Goal: Task Accomplishment & Management: Use online tool/utility

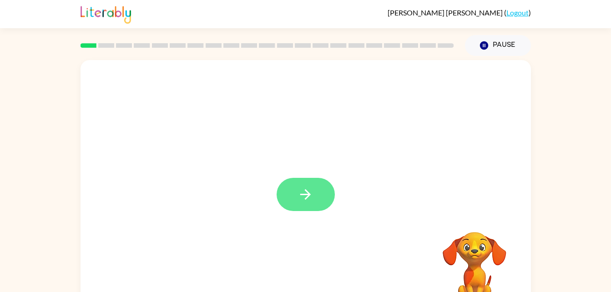
click at [306, 196] on icon "button" at bounding box center [305, 194] width 16 height 16
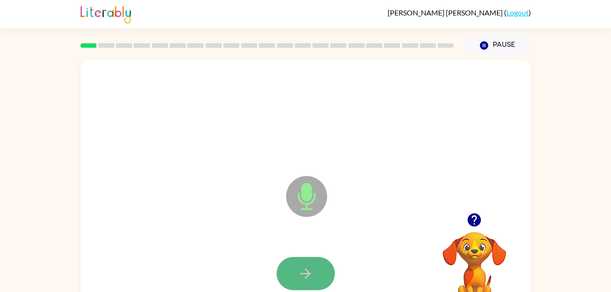
click at [289, 269] on button "button" at bounding box center [305, 273] width 58 height 33
drag, startPoint x: 289, startPoint y: 269, endPoint x: 285, endPoint y: 272, distance: 5.5
click at [285, 272] on button "button" at bounding box center [305, 273] width 58 height 33
click at [304, 274] on icon "button" at bounding box center [305, 274] width 16 height 16
click at [293, 279] on button "button" at bounding box center [305, 273] width 58 height 33
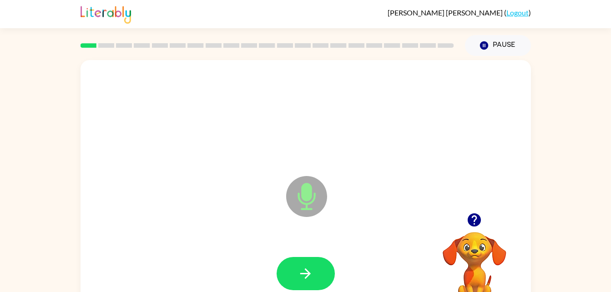
click at [314, 254] on div at bounding box center [306, 273] width 432 height 75
click at [312, 260] on button "button" at bounding box center [305, 273] width 58 height 33
click at [276, 248] on div at bounding box center [306, 273] width 432 height 75
click at [282, 264] on button "button" at bounding box center [305, 273] width 58 height 33
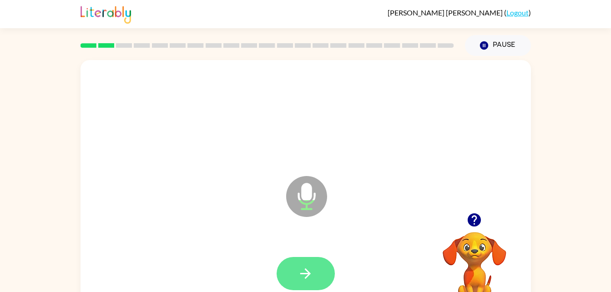
click at [311, 268] on icon "button" at bounding box center [305, 274] width 16 height 16
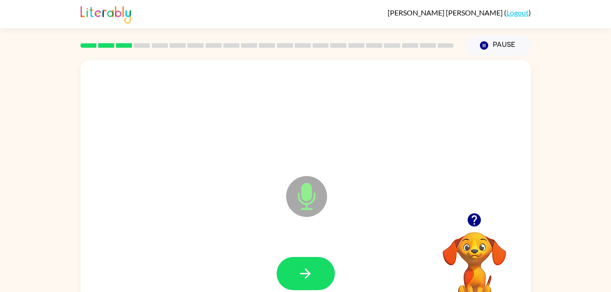
drag, startPoint x: 311, startPoint y: 268, endPoint x: 310, endPoint y: 263, distance: 4.6
click at [310, 263] on button "button" at bounding box center [305, 273] width 58 height 33
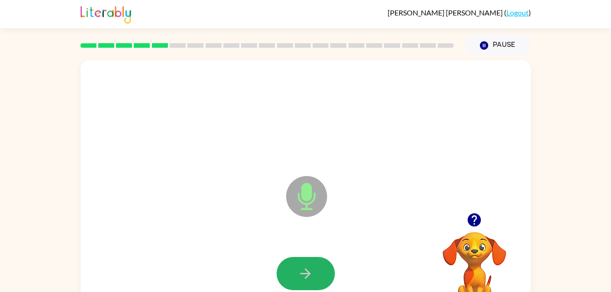
click at [310, 263] on button "button" at bounding box center [305, 273] width 58 height 33
click at [304, 268] on icon "button" at bounding box center [305, 274] width 16 height 16
click at [301, 277] on icon "button" at bounding box center [305, 274] width 16 height 16
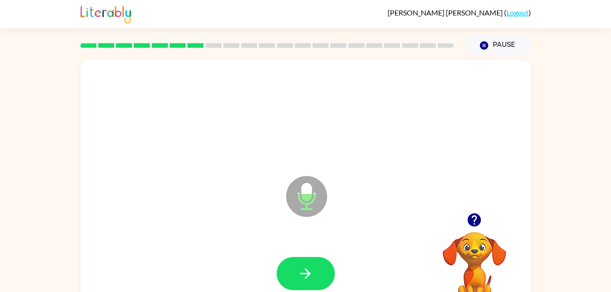
click at [486, 251] on video "Your browser must support playing .mp4 files to use Literably. Please try using…" at bounding box center [474, 263] width 91 height 91
drag, startPoint x: 486, startPoint y: 251, endPoint x: 474, endPoint y: 254, distance: 12.5
click at [474, 254] on video "Your browser must support playing .mp4 files to use Literably. Please try using…" at bounding box center [474, 263] width 91 height 91
click at [321, 269] on button "button" at bounding box center [305, 273] width 58 height 33
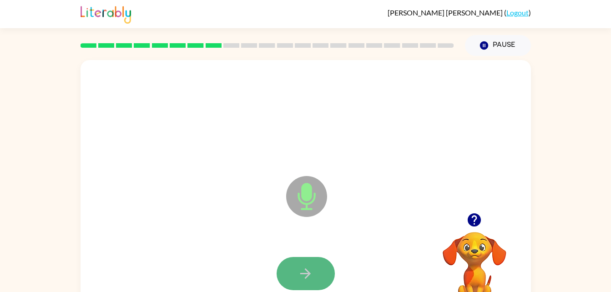
click at [326, 274] on button "button" at bounding box center [305, 273] width 58 height 33
click at [325, 274] on button "button" at bounding box center [305, 273] width 58 height 33
click at [324, 274] on button "button" at bounding box center [305, 273] width 58 height 33
drag, startPoint x: 324, startPoint y: 274, endPoint x: 321, endPoint y: 278, distance: 4.8
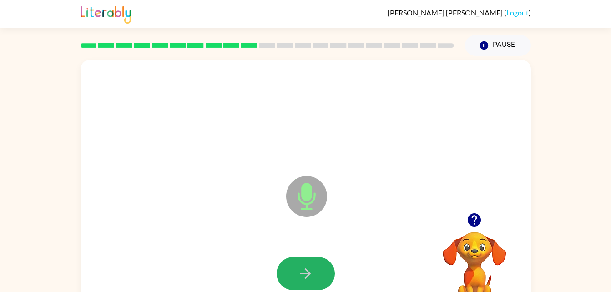
click at [321, 278] on button "button" at bounding box center [305, 273] width 58 height 33
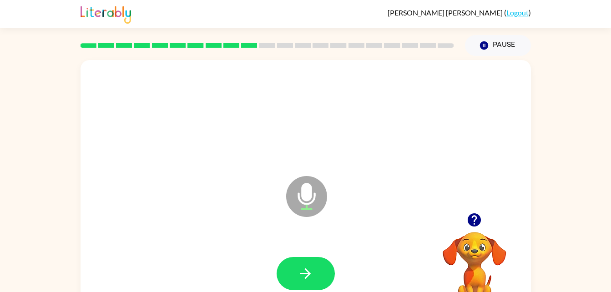
click at [321, 278] on button "button" at bounding box center [305, 273] width 58 height 33
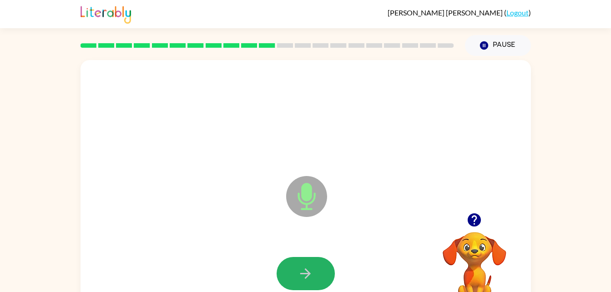
click at [321, 278] on button "button" at bounding box center [305, 273] width 58 height 33
click at [321, 286] on button "button" at bounding box center [305, 273] width 58 height 33
click at [305, 276] on icon "button" at bounding box center [305, 274] width 16 height 16
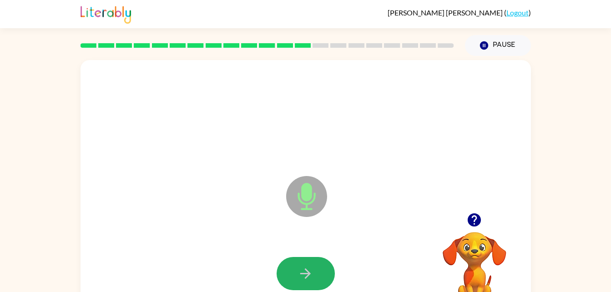
click at [305, 276] on icon "button" at bounding box center [305, 274] width 16 height 16
drag, startPoint x: 305, startPoint y: 276, endPoint x: 262, endPoint y: 236, distance: 59.2
click at [262, 236] on div "Microphone The Microphone is here when it is your turn to talk" at bounding box center [305, 190] width 450 height 260
click at [302, 268] on icon "button" at bounding box center [305, 274] width 16 height 16
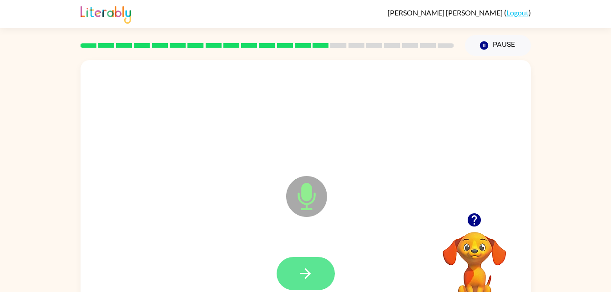
click at [299, 269] on icon "button" at bounding box center [305, 274] width 16 height 16
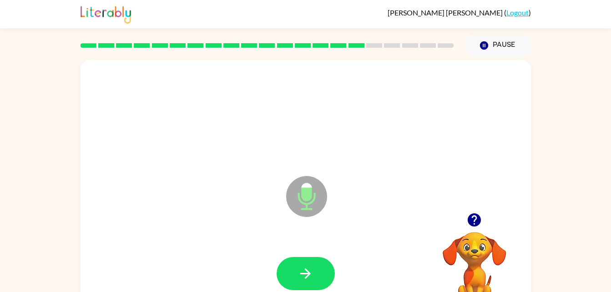
click at [299, 269] on icon "button" at bounding box center [305, 274] width 16 height 16
click at [302, 264] on button "button" at bounding box center [305, 273] width 58 height 33
click at [316, 262] on button "button" at bounding box center [305, 273] width 58 height 33
click at [321, 257] on button "button" at bounding box center [305, 273] width 58 height 33
click at [321, 258] on button "button" at bounding box center [305, 273] width 58 height 33
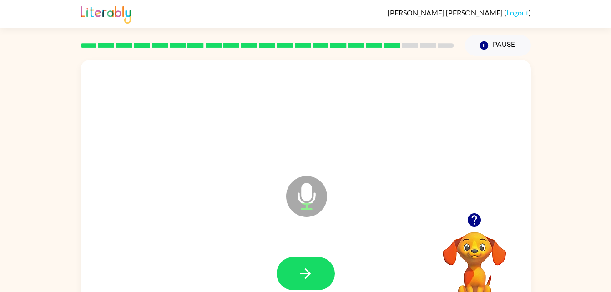
click at [326, 275] on button "button" at bounding box center [305, 273] width 58 height 33
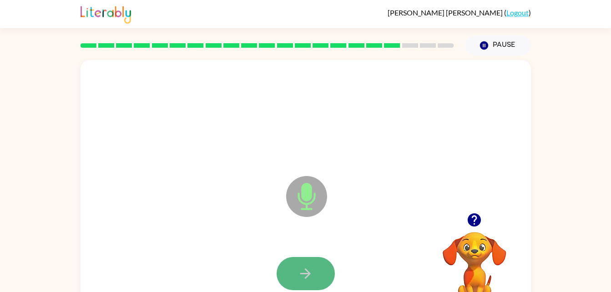
click at [326, 275] on button "button" at bounding box center [305, 273] width 58 height 33
drag, startPoint x: 326, startPoint y: 275, endPoint x: 307, endPoint y: 280, distance: 19.4
click at [307, 280] on button "button" at bounding box center [305, 273] width 58 height 33
click at [307, 280] on icon "button" at bounding box center [305, 274] width 16 height 16
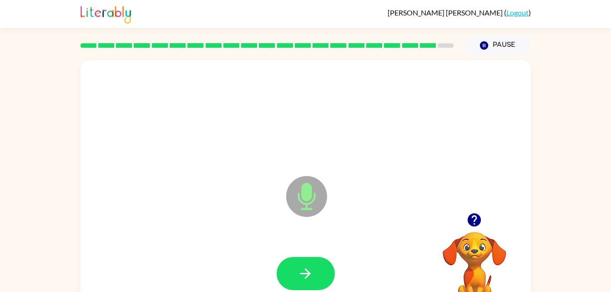
click at [307, 280] on icon "button" at bounding box center [305, 274] width 16 height 16
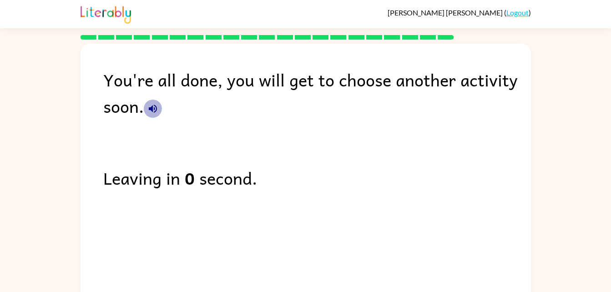
click at [150, 112] on icon "button" at bounding box center [152, 108] width 11 height 11
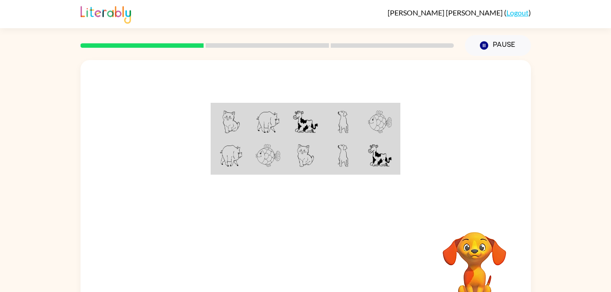
click at [212, 115] on td at bounding box center [230, 121] width 37 height 35
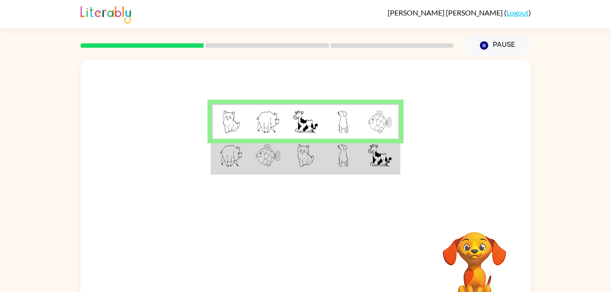
click at [241, 150] on img at bounding box center [231, 155] width 24 height 23
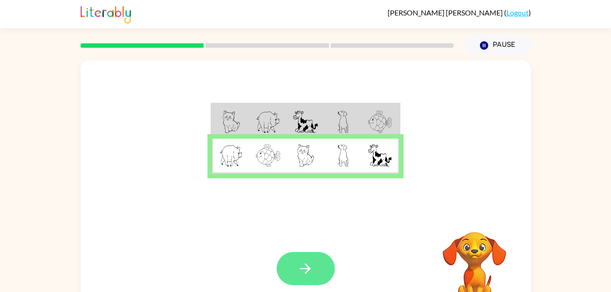
click at [308, 256] on button "button" at bounding box center [305, 268] width 58 height 33
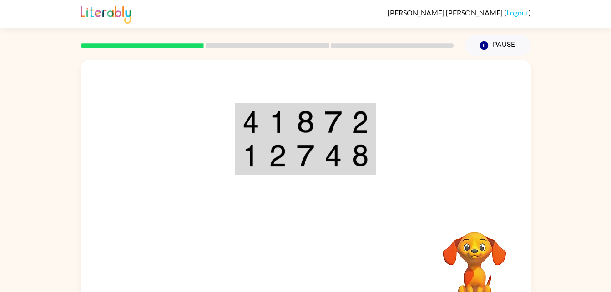
click at [265, 120] on td at bounding box center [278, 121] width 28 height 35
click at [301, 125] on img at bounding box center [304, 121] width 17 height 23
click at [297, 120] on img at bounding box center [304, 121] width 17 height 23
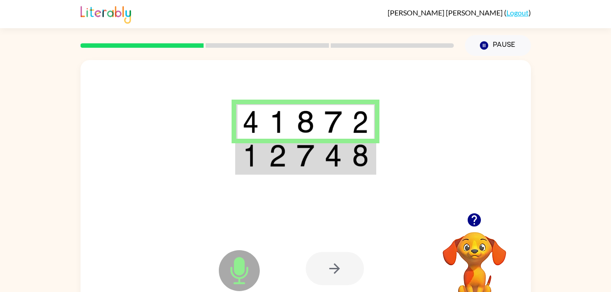
click at [282, 151] on img at bounding box center [277, 155] width 17 height 23
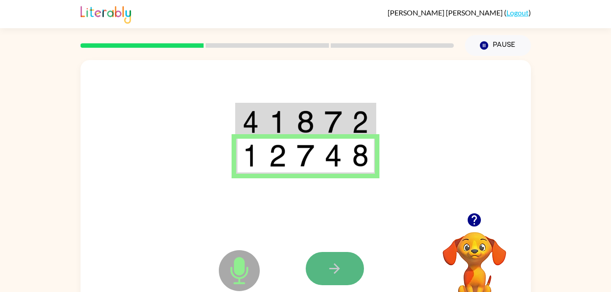
click at [333, 259] on button "button" at bounding box center [335, 268] width 58 height 33
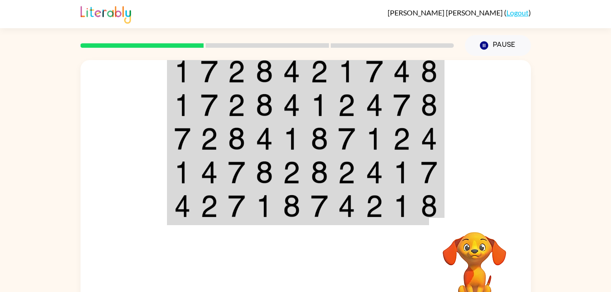
click at [205, 71] on img at bounding box center [208, 71] width 17 height 23
drag, startPoint x: 205, startPoint y: 71, endPoint x: 153, endPoint y: 73, distance: 51.9
click at [153, 73] on div at bounding box center [305, 136] width 450 height 153
click at [254, 72] on td at bounding box center [265, 71] width 28 height 35
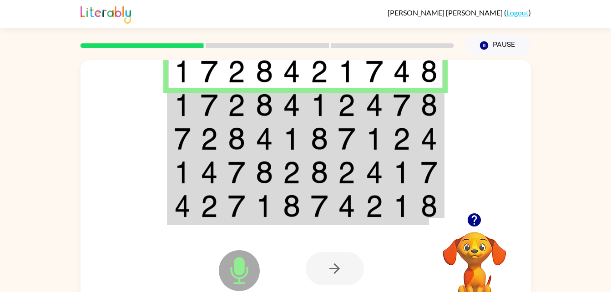
click at [254, 72] on td at bounding box center [265, 71] width 28 height 35
click at [191, 103] on td at bounding box center [182, 105] width 28 height 34
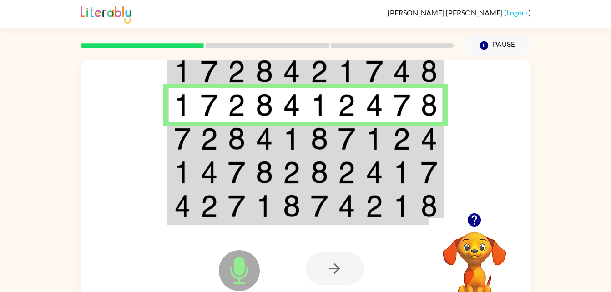
click at [280, 135] on td at bounding box center [292, 139] width 28 height 34
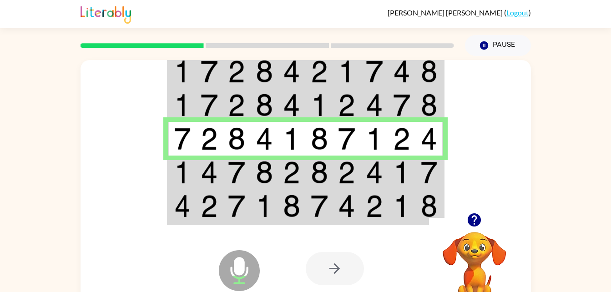
click at [336, 266] on div at bounding box center [335, 268] width 58 height 33
click at [306, 174] on td at bounding box center [320, 172] width 28 height 34
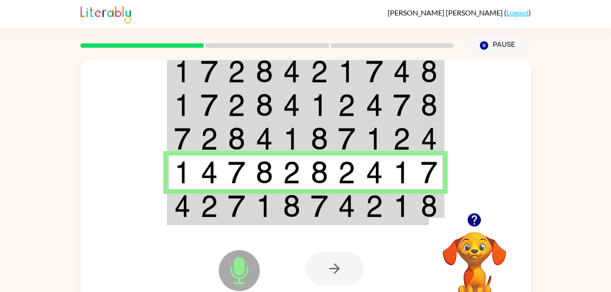
click at [300, 204] on img at bounding box center [291, 206] width 17 height 23
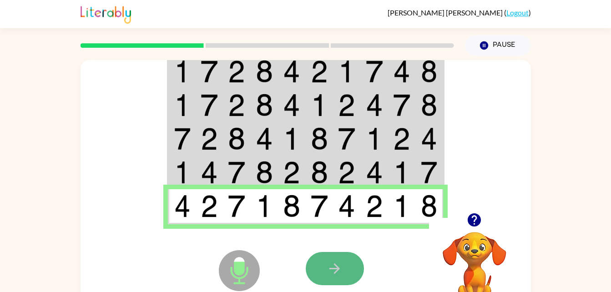
click at [341, 268] on icon "button" at bounding box center [334, 269] width 16 height 16
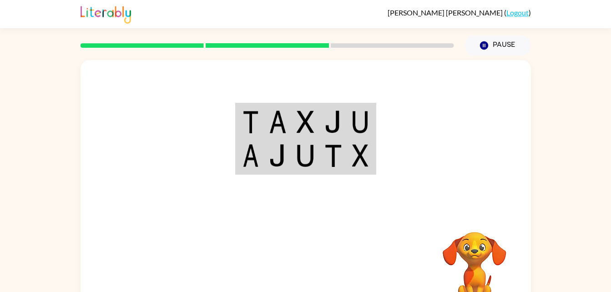
click at [270, 127] on img at bounding box center [277, 121] width 17 height 23
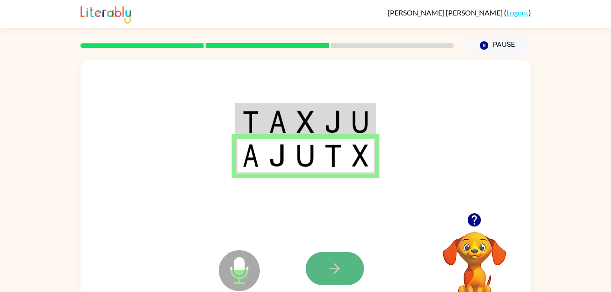
click at [346, 273] on button "button" at bounding box center [335, 268] width 58 height 33
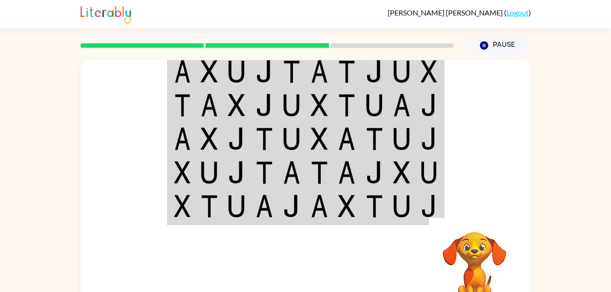
scroll to position [16, 0]
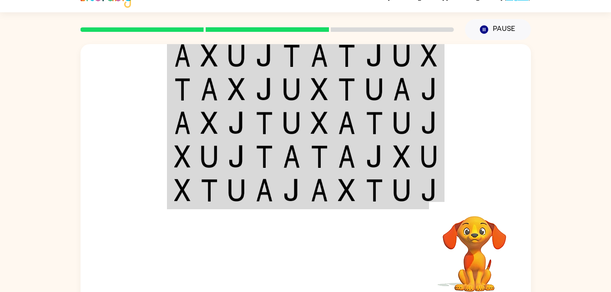
click at [202, 45] on img at bounding box center [208, 55] width 17 height 23
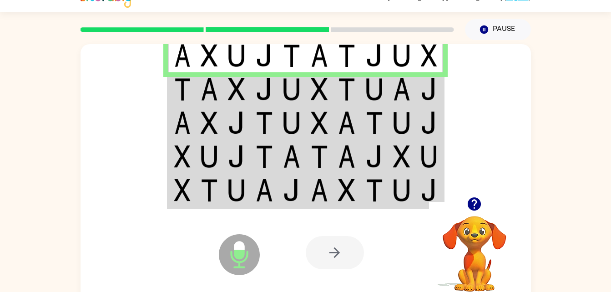
click at [200, 48] on img at bounding box center [208, 55] width 17 height 23
click at [199, 86] on td at bounding box center [209, 89] width 28 height 34
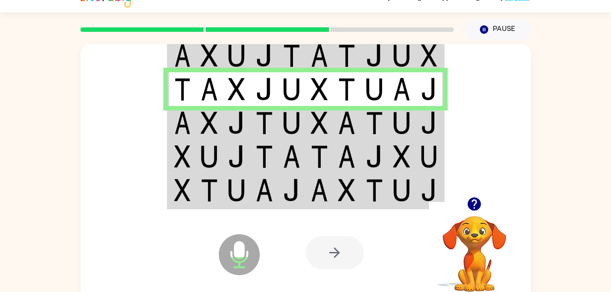
click at [181, 112] on img at bounding box center [182, 122] width 16 height 23
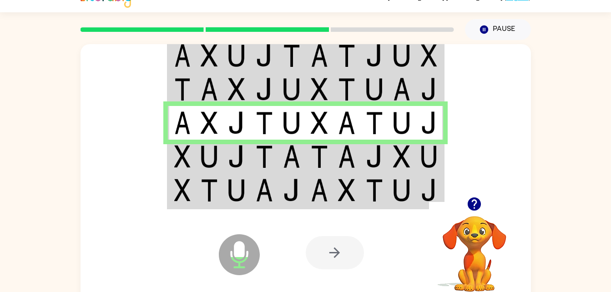
click at [228, 149] on img at bounding box center [236, 156] width 17 height 23
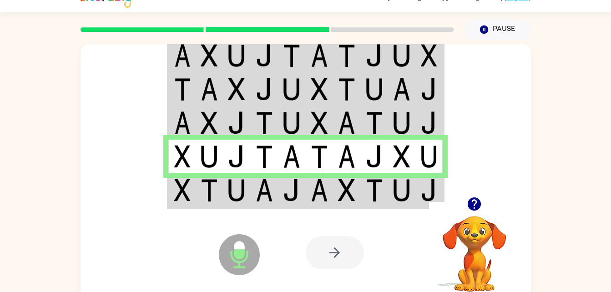
click at [220, 196] on td at bounding box center [209, 190] width 28 height 35
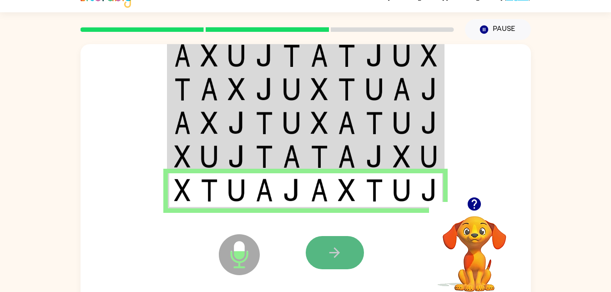
click at [347, 256] on button "button" at bounding box center [335, 252] width 58 height 33
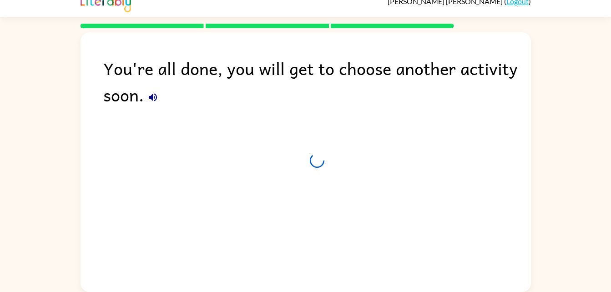
scroll to position [11, 0]
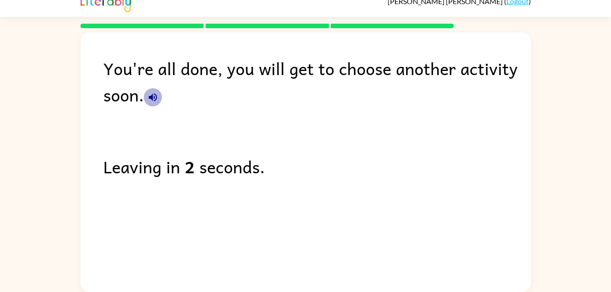
click at [153, 102] on icon "button" at bounding box center [152, 97] width 11 height 11
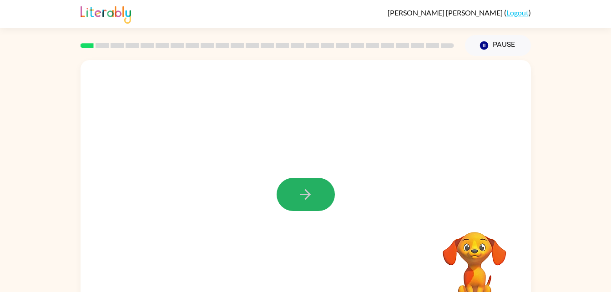
drag, startPoint x: 291, startPoint y: 202, endPoint x: 281, endPoint y: 212, distance: 13.5
click at [281, 212] on div at bounding box center [305, 190] width 450 height 260
click at [303, 199] on icon "button" at bounding box center [305, 194] width 16 height 16
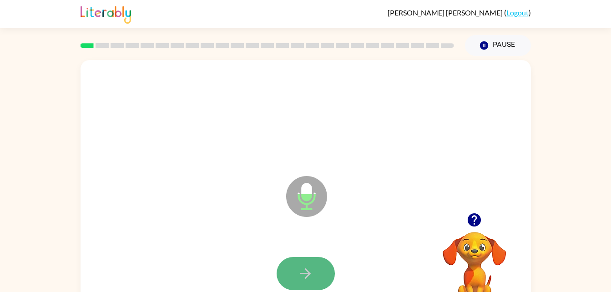
click at [317, 260] on button "button" at bounding box center [305, 273] width 58 height 33
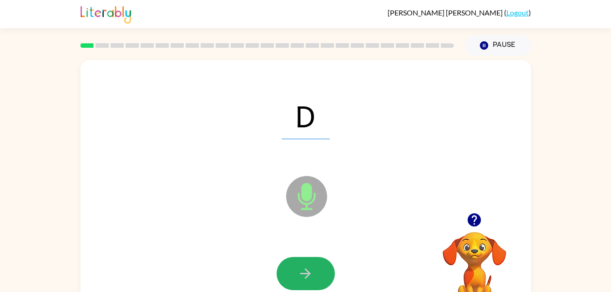
click at [317, 260] on button "button" at bounding box center [305, 273] width 58 height 33
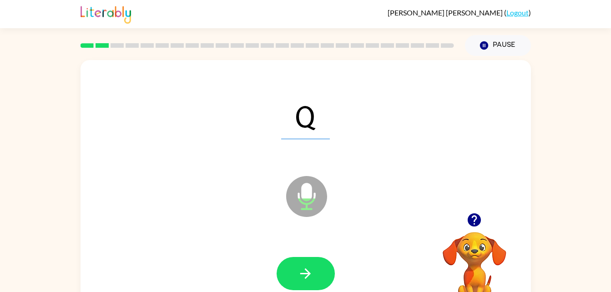
click at [317, 260] on button "button" at bounding box center [305, 273] width 58 height 33
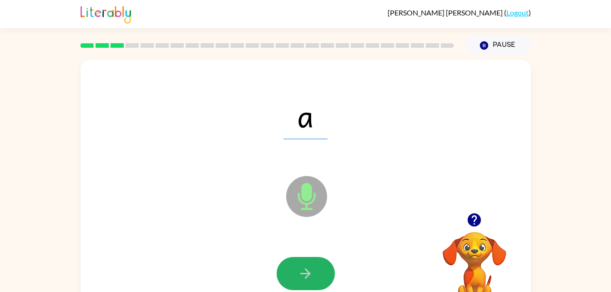
click at [317, 260] on button "button" at bounding box center [305, 273] width 58 height 33
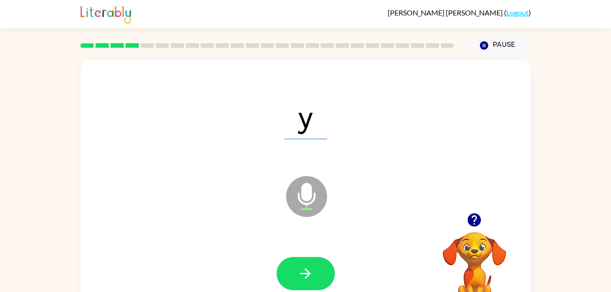
click at [317, 260] on button "button" at bounding box center [305, 273] width 58 height 33
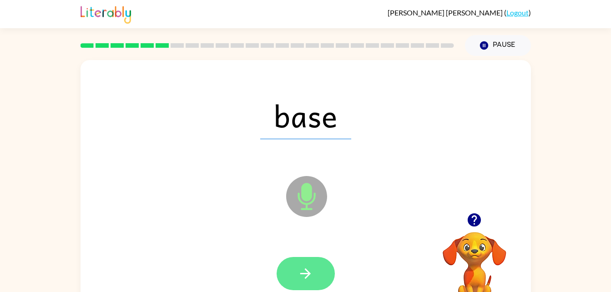
click at [316, 284] on button "button" at bounding box center [305, 273] width 58 height 33
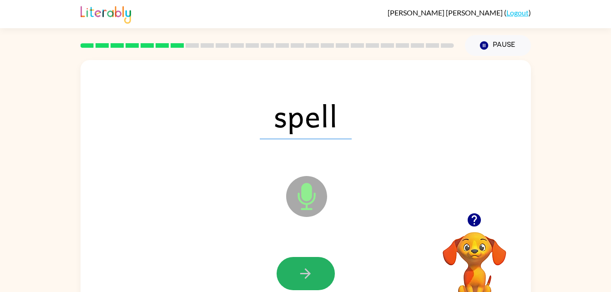
click at [316, 284] on button "button" at bounding box center [305, 273] width 58 height 33
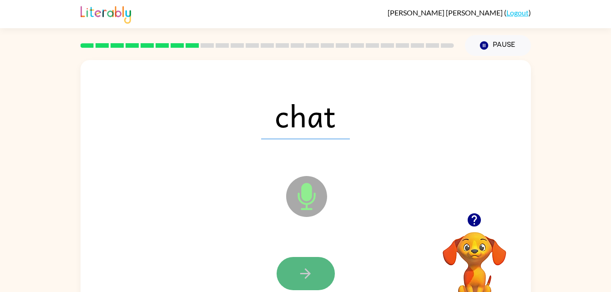
click at [318, 266] on button "button" at bounding box center [305, 273] width 58 height 33
click at [305, 259] on button "button" at bounding box center [305, 273] width 58 height 33
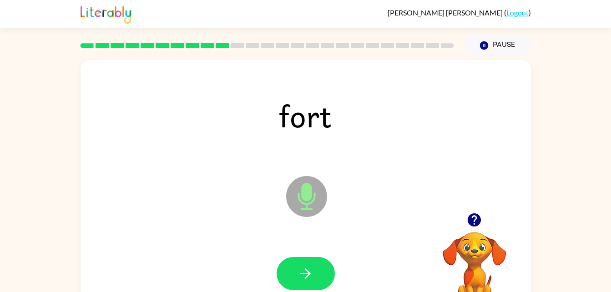
click at [294, 195] on icon at bounding box center [306, 196] width 41 height 41
click at [297, 184] on icon at bounding box center [306, 196] width 41 height 41
click at [294, 184] on icon at bounding box center [306, 196] width 41 height 41
click at [319, 275] on button "button" at bounding box center [305, 273] width 58 height 33
click at [376, 181] on icon "Microphone The Microphone is here when it is your turn to talk" at bounding box center [352, 208] width 136 height 68
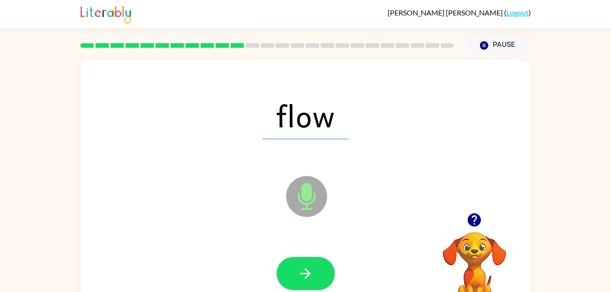
click at [376, 181] on icon "Microphone The Microphone is here when it is your turn to talk" at bounding box center [352, 208] width 136 height 68
click at [301, 278] on icon "button" at bounding box center [305, 274] width 16 height 16
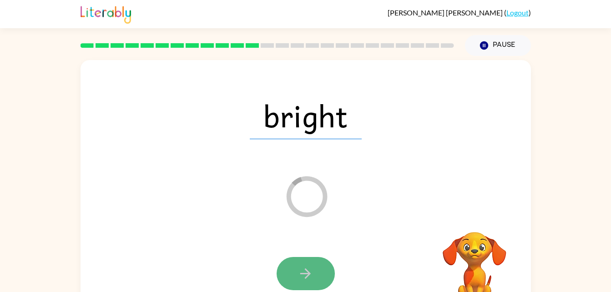
click at [309, 260] on button "button" at bounding box center [305, 273] width 58 height 33
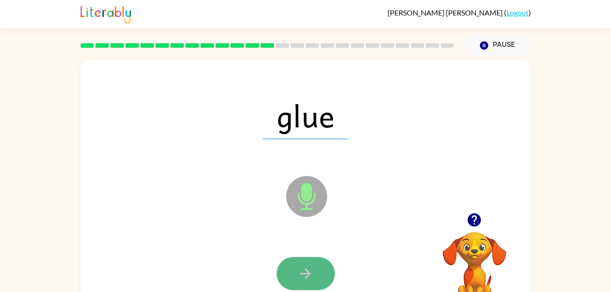
click at [302, 273] on icon "button" at bounding box center [305, 273] width 10 height 10
click at [296, 261] on button "button" at bounding box center [305, 273] width 58 height 33
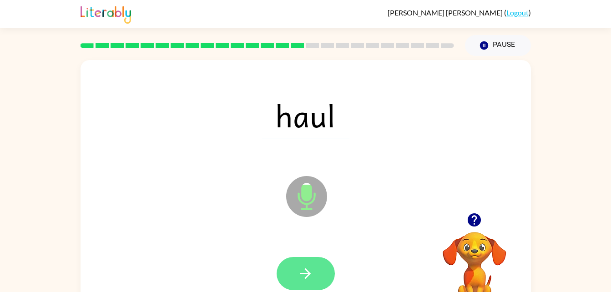
click at [296, 265] on button "button" at bounding box center [305, 273] width 58 height 33
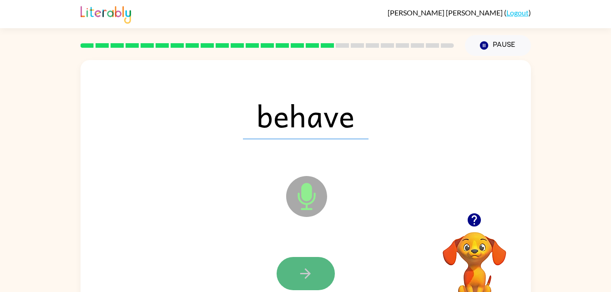
click at [296, 264] on button "button" at bounding box center [305, 273] width 58 height 33
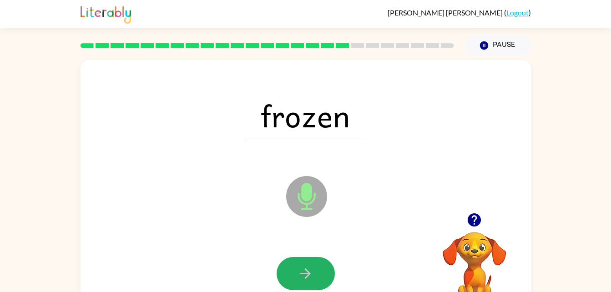
click at [296, 264] on button "button" at bounding box center [305, 273] width 58 height 33
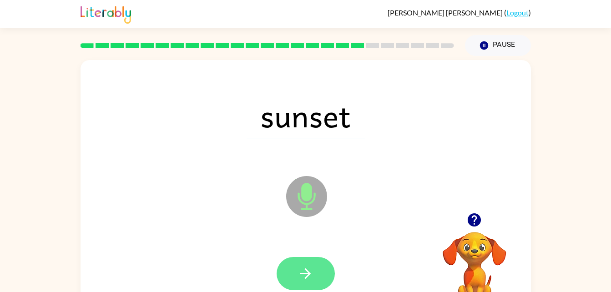
click at [296, 265] on button "button" at bounding box center [305, 273] width 58 height 33
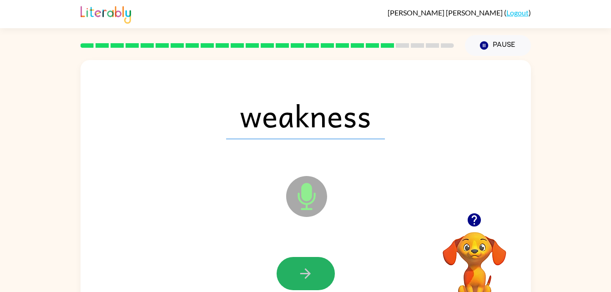
click at [296, 265] on button "button" at bounding box center [305, 273] width 58 height 33
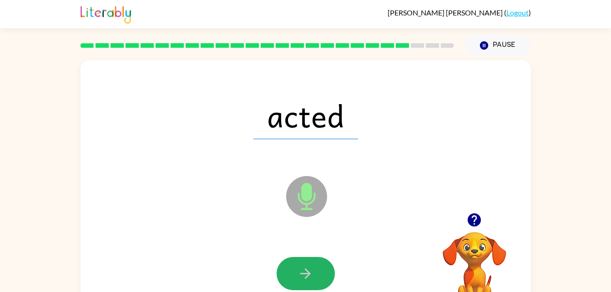
click at [296, 265] on button "button" at bounding box center [305, 273] width 58 height 33
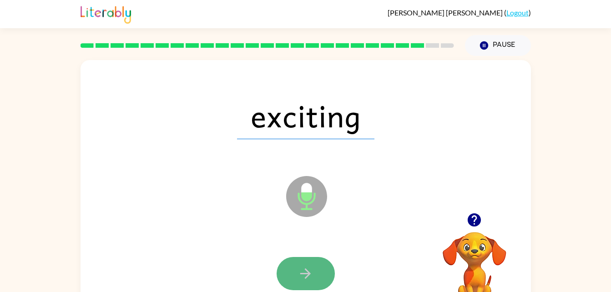
click at [313, 266] on button "button" at bounding box center [305, 273] width 58 height 33
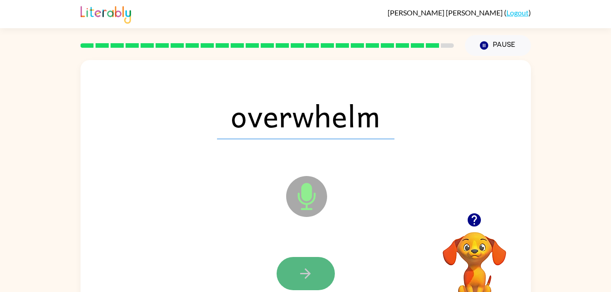
click at [311, 269] on icon "button" at bounding box center [305, 274] width 16 height 16
